Goal: Task Accomplishment & Management: Manage account settings

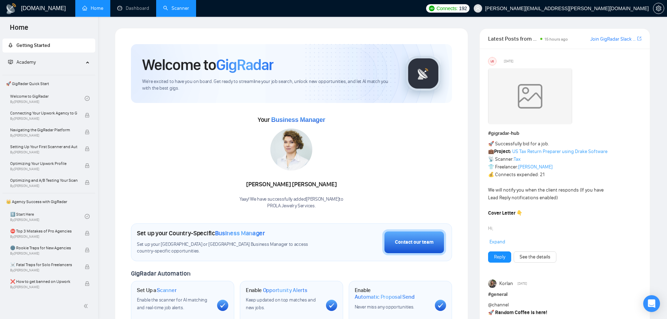
click at [178, 11] on link "Scanner" at bounding box center [176, 8] width 26 height 6
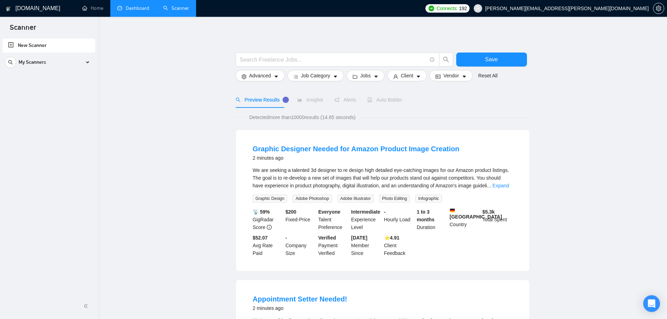
click at [136, 11] on link "Dashboard" at bounding box center [133, 8] width 32 height 6
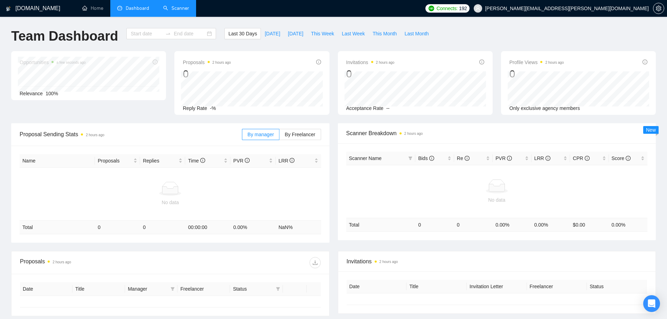
type input "[DATE]"
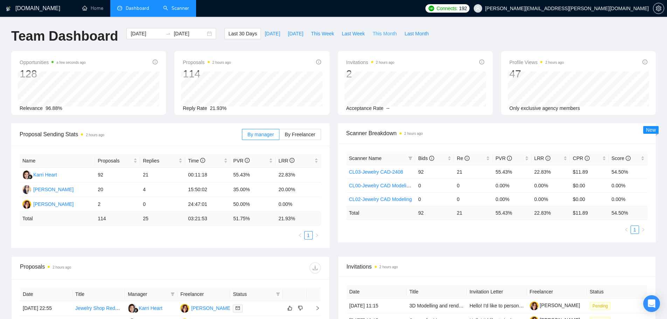
click at [377, 32] on span "This Month" at bounding box center [385, 34] width 24 height 8
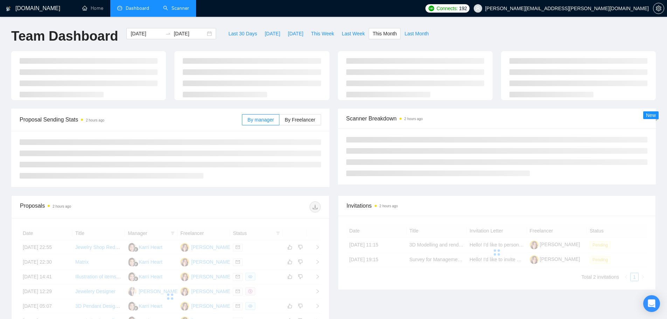
type input "[DATE]"
